Goal: Navigation & Orientation: Find specific page/section

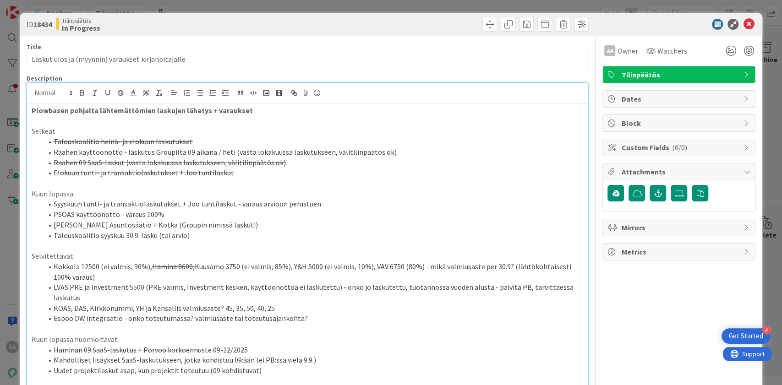
scroll to position [61, 0]
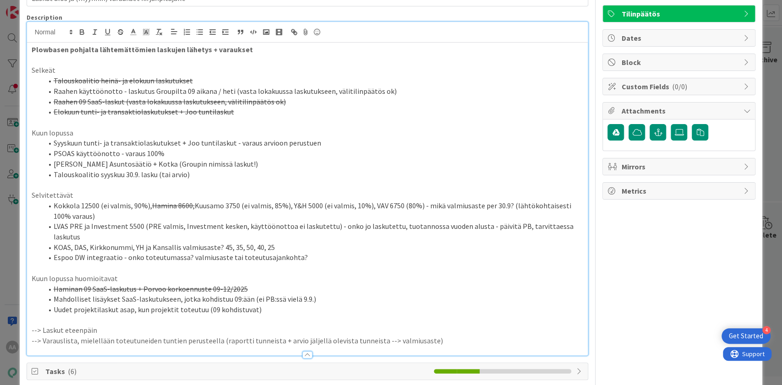
click at [407, 205] on li "Kokkola 12500 (ei valmis, 90%), Hamina 8600, Kuusamo 3750 (ei valmis, 85%), Y&H…" at bounding box center [313, 211] width 541 height 21
click at [297, 258] on li "Espoo DW integraatio - onko toteutumassa? valmiusaste tai toteutusajankohta?" at bounding box center [313, 257] width 541 height 11
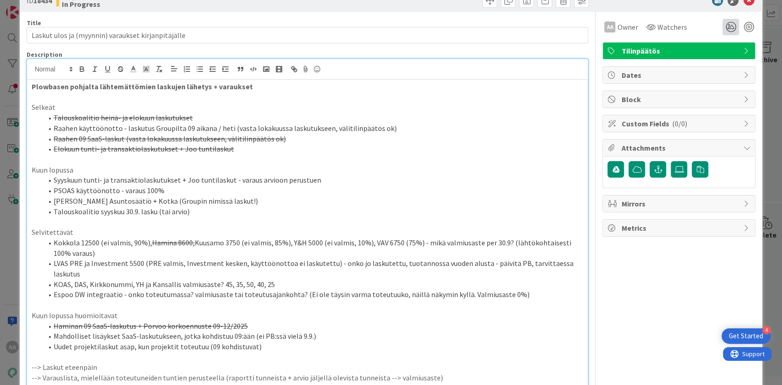
scroll to position [0, 0]
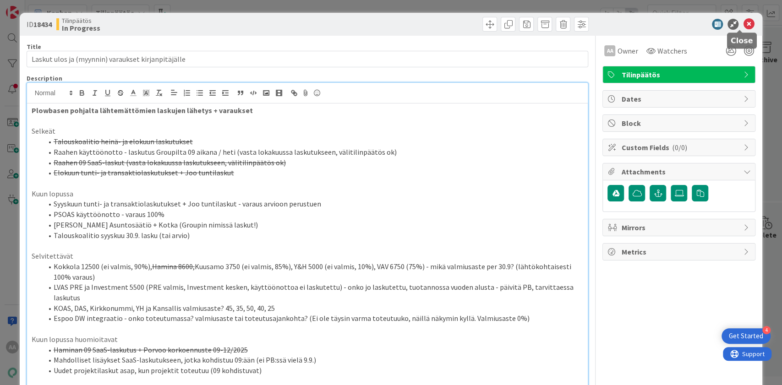
click at [743, 25] on icon at bounding box center [748, 24] width 11 height 11
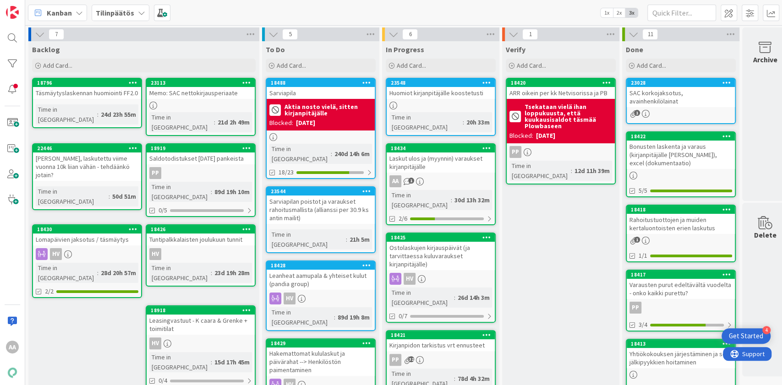
click at [451, 242] on div "Ostolaskujen kirjauspäivät (ja tarvittaessa kuluvaraukset kirjanpitäjälle)" at bounding box center [440, 256] width 108 height 28
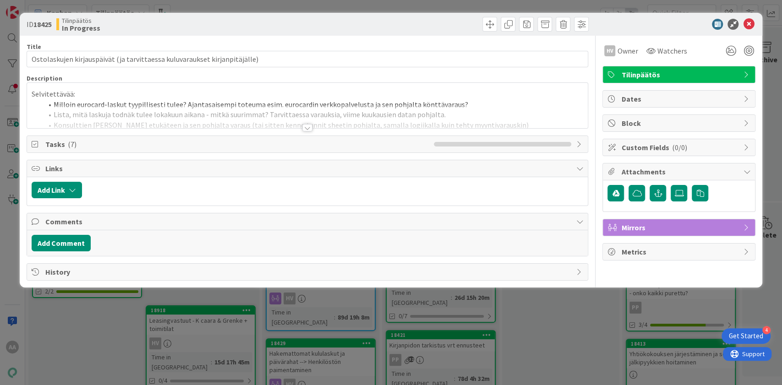
click at [306, 125] on div at bounding box center [307, 127] width 10 height 7
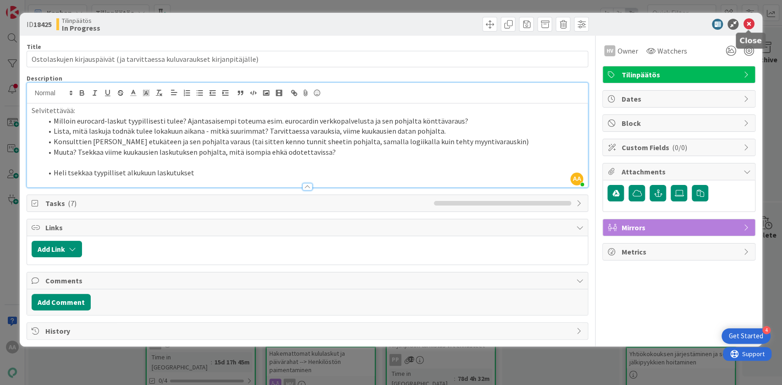
click at [746, 21] on icon at bounding box center [748, 24] width 11 height 11
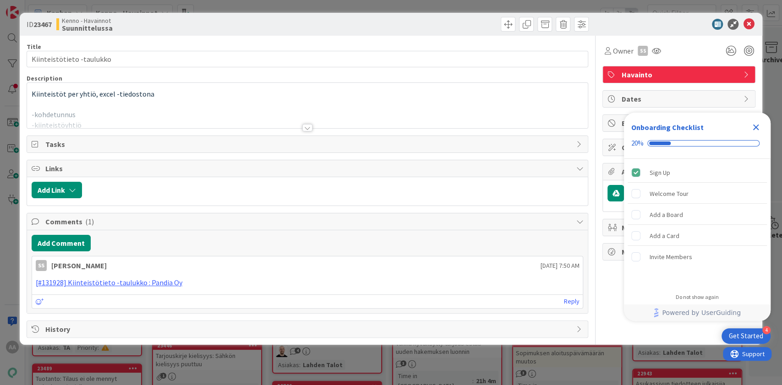
click at [305, 125] on div at bounding box center [307, 127] width 10 height 7
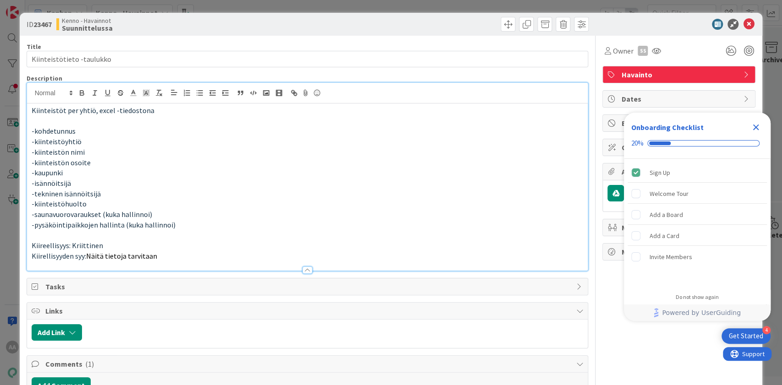
click at [758, 129] on icon "Close Checklist" at bounding box center [755, 127] width 11 height 11
